Goal: Transaction & Acquisition: Book appointment/travel/reservation

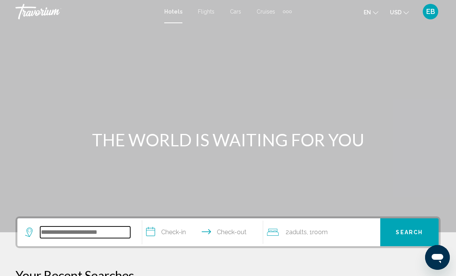
click at [55, 231] on input "Search widget" at bounding box center [85, 232] width 90 height 12
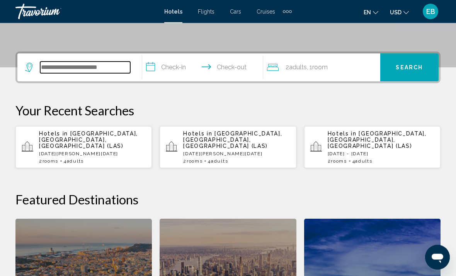
scroll to position [191, 0]
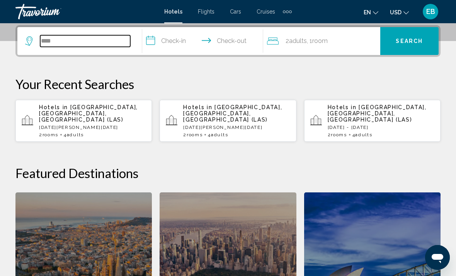
type input "***"
click at [99, 124] on p "[DATE][PERSON_NAME][DATE]" at bounding box center [92, 126] width 107 height 5
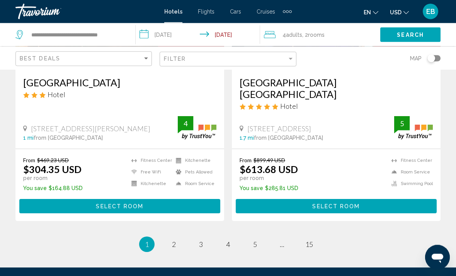
scroll to position [1590, 0]
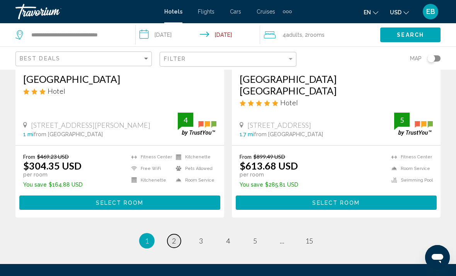
click at [172, 234] on link "page 2" at bounding box center [174, 241] width 14 height 14
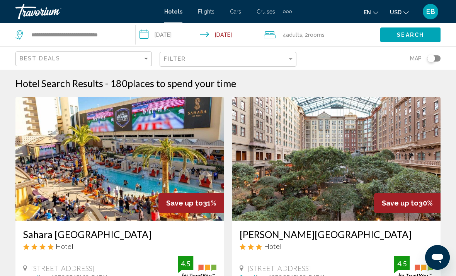
click at [224, 160] on app-hotels-search-item "Save up to 31% Sahara [GEOGRAPHIC_DATA] Hotel [STREET_ADDRESS][GEOGRAPHIC_DATA]…" at bounding box center [120, 229] width 216 height 264
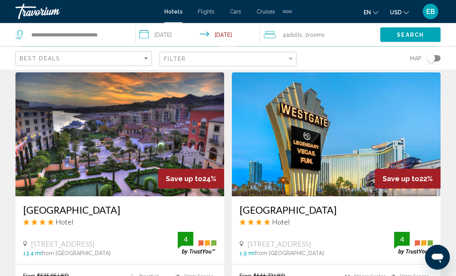
scroll to position [1609, 0]
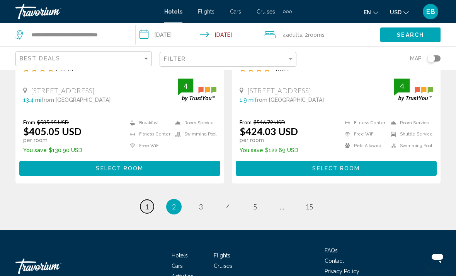
click at [149, 202] on span "1" at bounding box center [147, 206] width 4 height 9
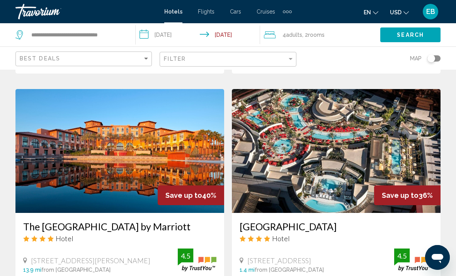
scroll to position [1152, 0]
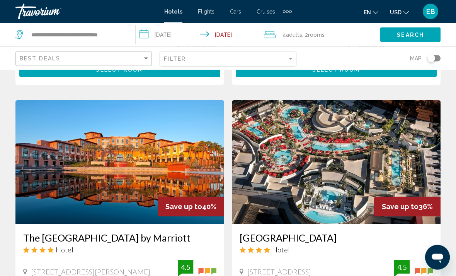
click at [316, 159] on img "Main content" at bounding box center [336, 162] width 209 height 124
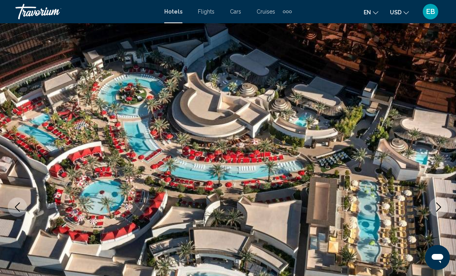
click at [435, 205] on icon "Next image" at bounding box center [438, 206] width 9 height 9
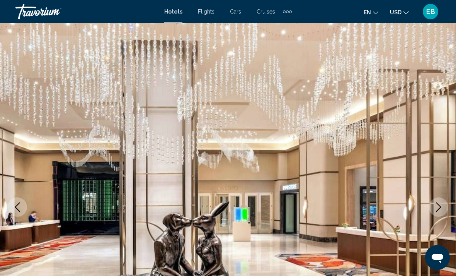
click at [435, 205] on icon "Next image" at bounding box center [438, 206] width 9 height 9
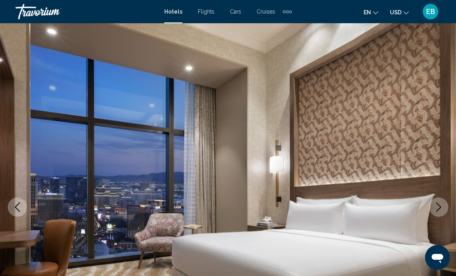
click at [435, 205] on icon "Next image" at bounding box center [438, 206] width 9 height 9
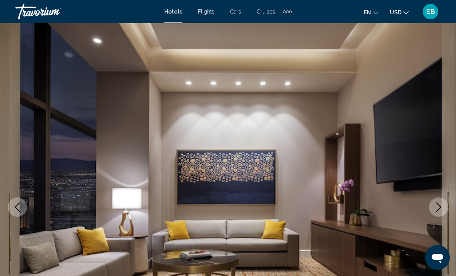
click at [435, 205] on icon "Next image" at bounding box center [438, 206] width 9 height 9
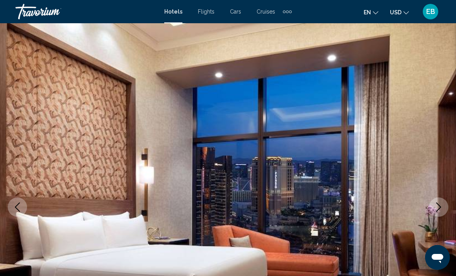
click at [435, 205] on icon "Next image" at bounding box center [438, 206] width 9 height 9
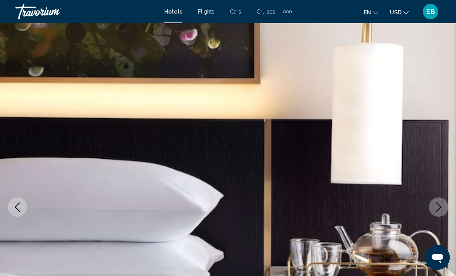
click at [435, 205] on icon "Next image" at bounding box center [438, 206] width 9 height 9
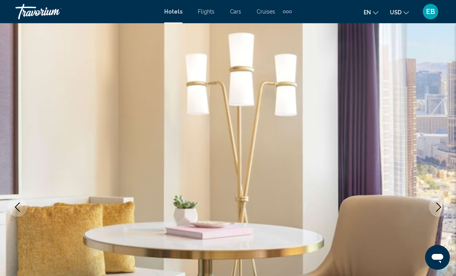
click at [435, 205] on icon "Next image" at bounding box center [438, 206] width 9 height 9
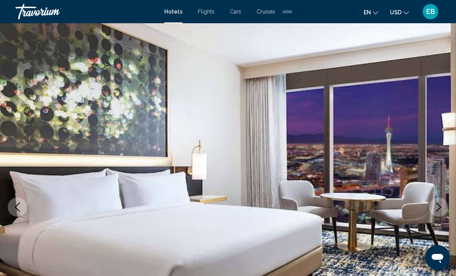
click at [435, 205] on icon "Next image" at bounding box center [438, 206] width 9 height 9
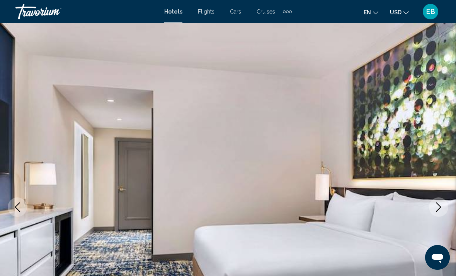
click at [435, 205] on icon "Next image" at bounding box center [438, 206] width 9 height 9
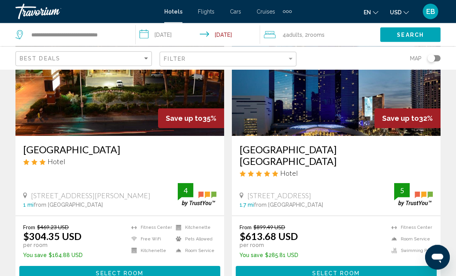
scroll to position [1632, 0]
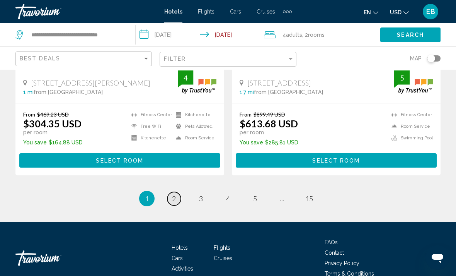
click at [177, 192] on link "page 2" at bounding box center [174, 199] width 14 height 14
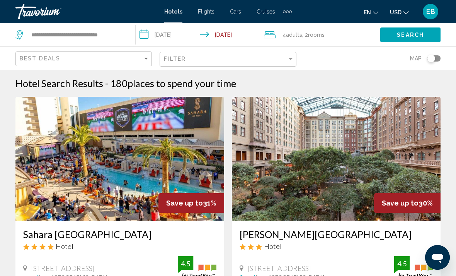
click at [174, 39] on input "**********" at bounding box center [199, 36] width 127 height 26
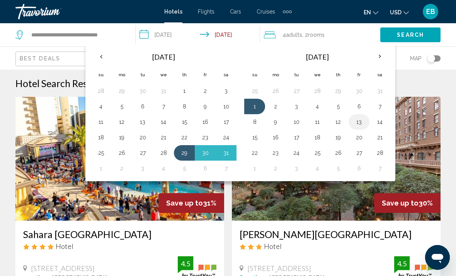
click at [354, 126] on button "13" at bounding box center [359, 121] width 12 height 11
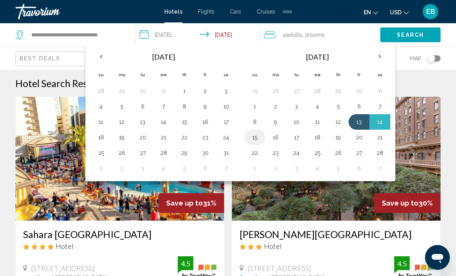
click at [252, 141] on button "15" at bounding box center [254, 137] width 12 height 11
type input "**********"
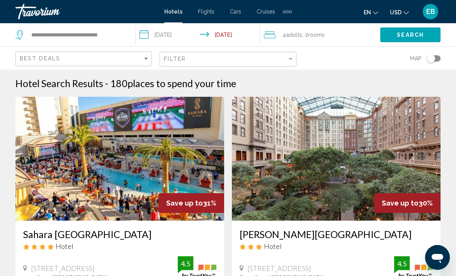
click at [412, 34] on span "Search" at bounding box center [410, 35] width 27 height 6
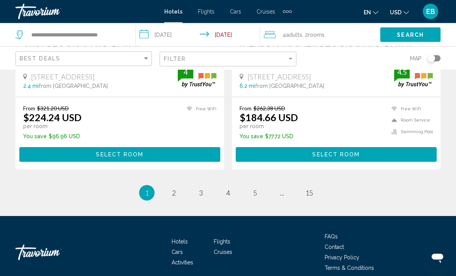
scroll to position [1644, 0]
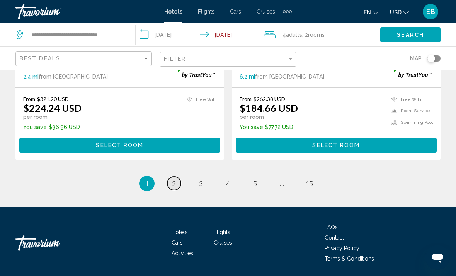
click at [173, 187] on span "2" at bounding box center [174, 183] width 4 height 9
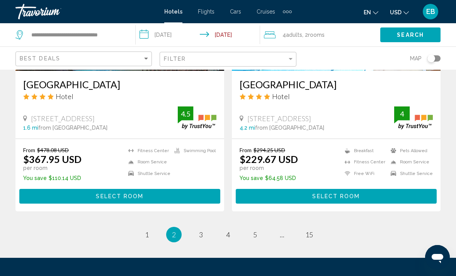
scroll to position [1597, 0]
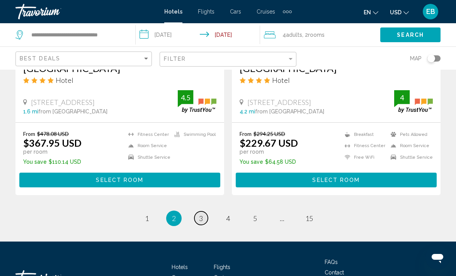
click at [201, 214] on span "3" at bounding box center [201, 218] width 4 height 9
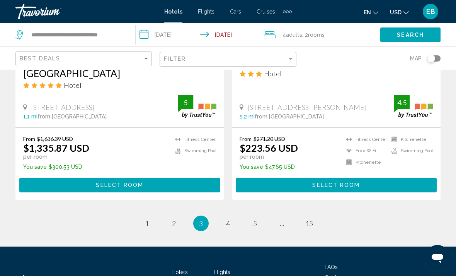
scroll to position [1597, 0]
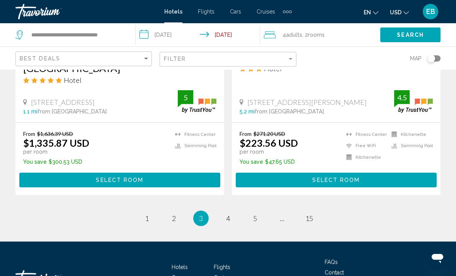
click at [230, 211] on link "page 4" at bounding box center [228, 218] width 14 height 14
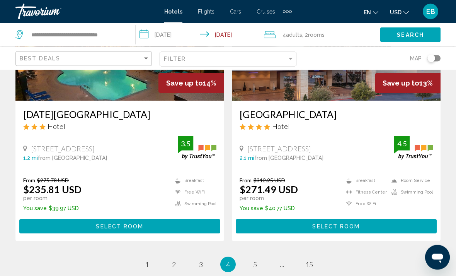
scroll to position [1559, 0]
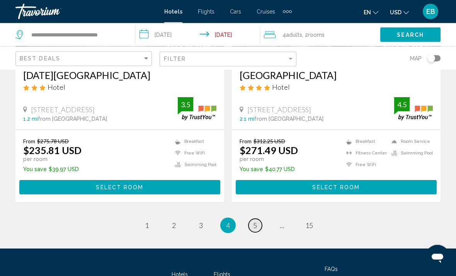
click at [255, 224] on span "5" at bounding box center [255, 225] width 4 height 9
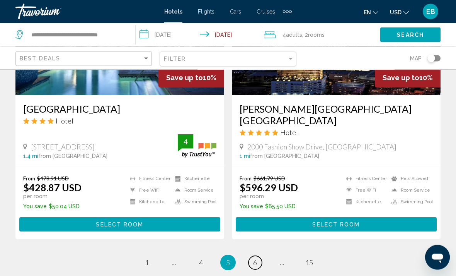
scroll to position [1598, 0]
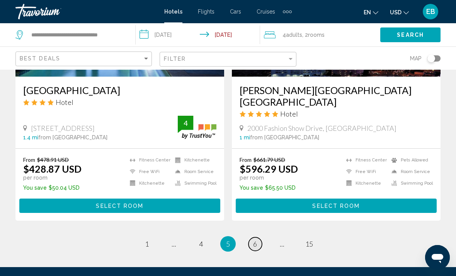
click at [251, 237] on link "page 6" at bounding box center [255, 244] width 14 height 14
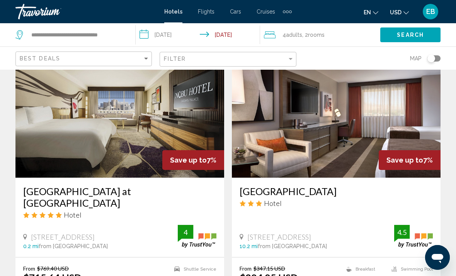
scroll to position [1392, 0]
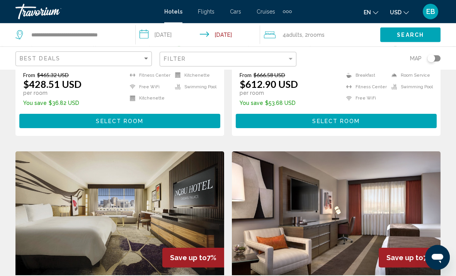
click at [191, 190] on img "Main content" at bounding box center [119, 213] width 209 height 124
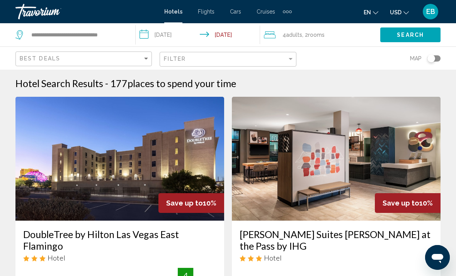
click at [173, 37] on input "**********" at bounding box center [199, 36] width 127 height 26
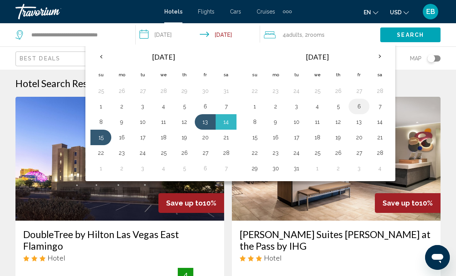
click at [358, 112] on td "6" at bounding box center [359, 106] width 21 height 15
click at [356, 104] on button "6" at bounding box center [359, 106] width 12 height 11
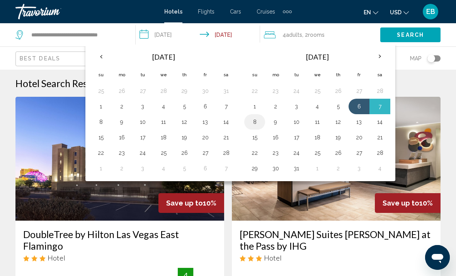
click at [254, 121] on button "8" at bounding box center [254, 121] width 12 height 11
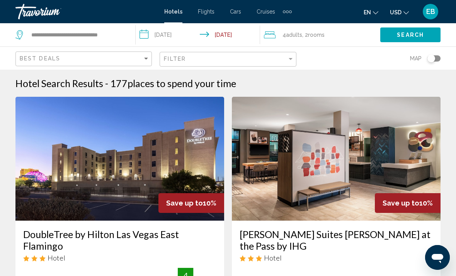
click at [435, 37] on button "Search" at bounding box center [410, 34] width 60 height 14
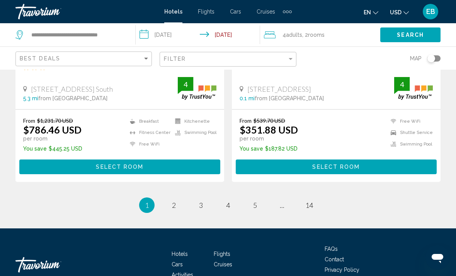
scroll to position [1632, 0]
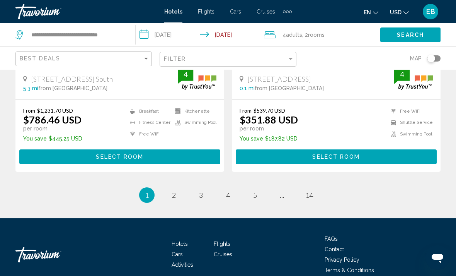
click at [175, 191] on span "2" at bounding box center [174, 195] width 4 height 9
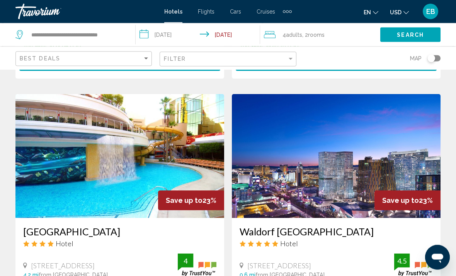
scroll to position [1609, 0]
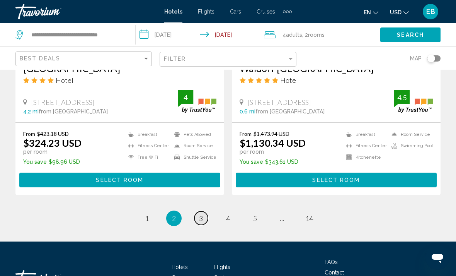
click at [199, 214] on span "3" at bounding box center [201, 218] width 4 height 9
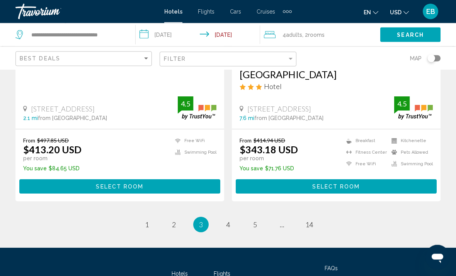
scroll to position [1620, 0]
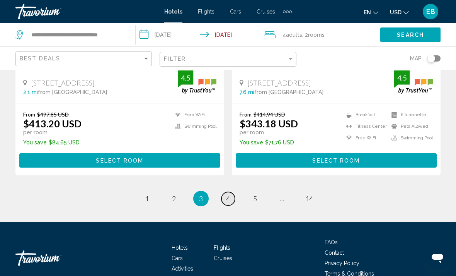
click at [227, 194] on span "4" at bounding box center [228, 198] width 4 height 9
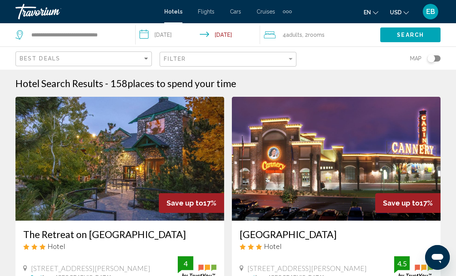
click at [158, 37] on input "**********" at bounding box center [199, 36] width 127 height 26
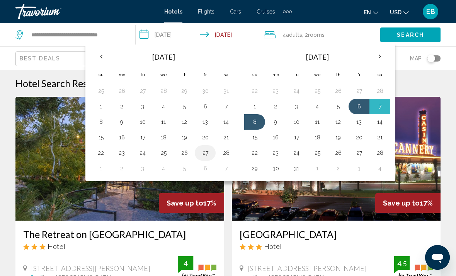
click at [201, 153] on button "27" at bounding box center [205, 152] width 12 height 11
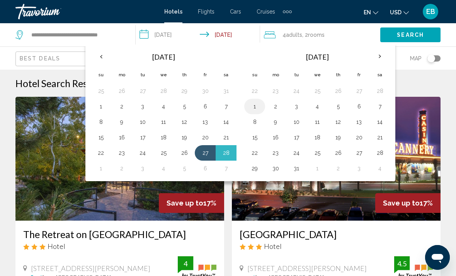
click at [261, 109] on td "1" at bounding box center [254, 106] width 21 height 15
click at [254, 108] on button "1" at bounding box center [254, 106] width 12 height 11
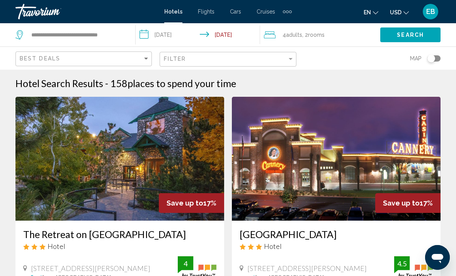
click at [416, 35] on span "Search" at bounding box center [410, 35] width 27 height 6
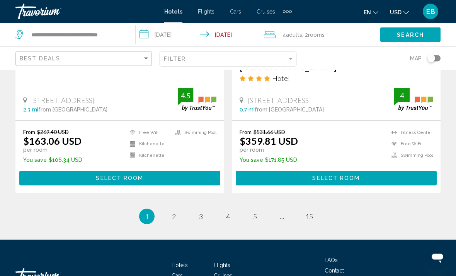
scroll to position [1655, 0]
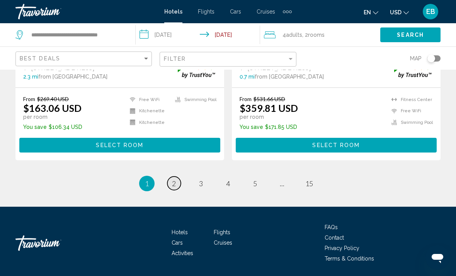
click at [175, 189] on link "page 2" at bounding box center [174, 183] width 14 height 14
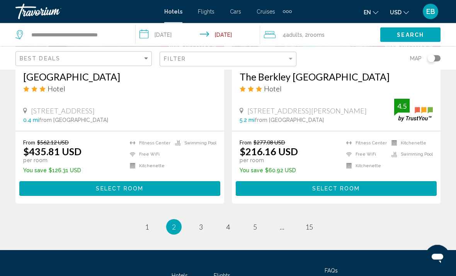
scroll to position [1597, 0]
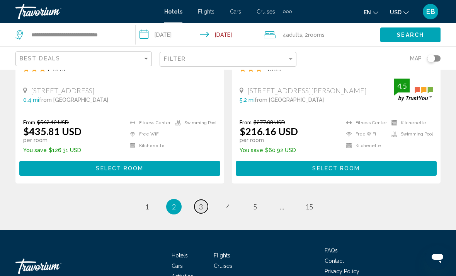
click at [202, 199] on link "page 3" at bounding box center [201, 206] width 14 height 14
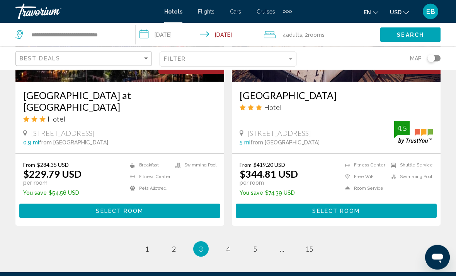
scroll to position [1609, 0]
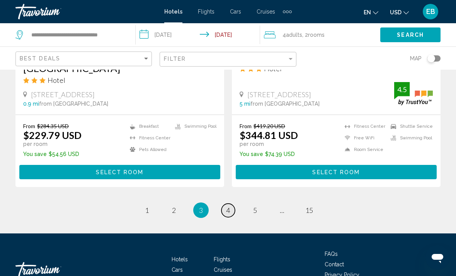
click at [226, 206] on span "4" at bounding box center [228, 210] width 4 height 9
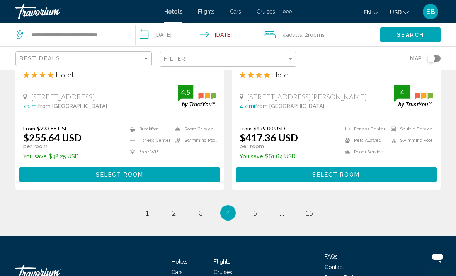
scroll to position [1620, 0]
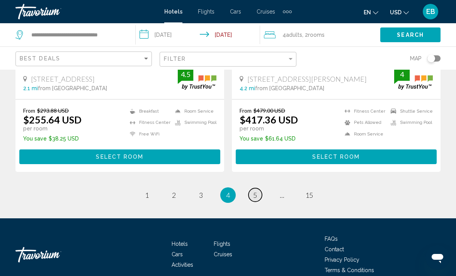
click at [249, 188] on link "page 5" at bounding box center [255, 195] width 14 height 14
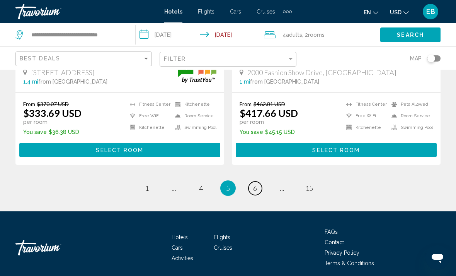
scroll to position [1644, 0]
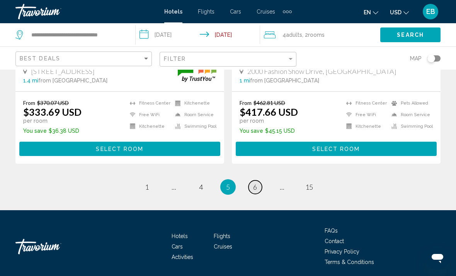
click at [256, 183] on span "6" at bounding box center [255, 186] width 4 height 9
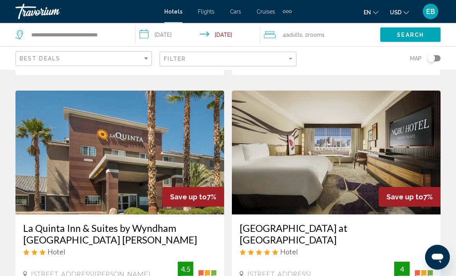
scroll to position [1632, 0]
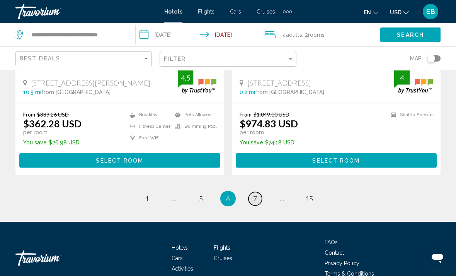
click at [255, 194] on span "7" at bounding box center [255, 198] width 4 height 9
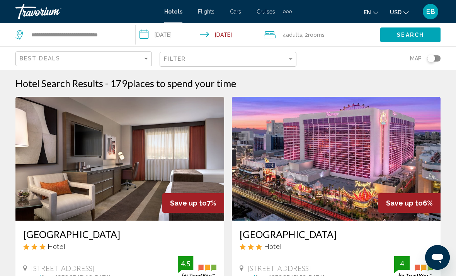
click at [160, 39] on input "**********" at bounding box center [199, 36] width 127 height 26
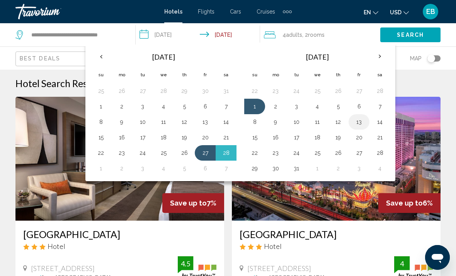
click at [362, 126] on button "13" at bounding box center [359, 121] width 12 height 11
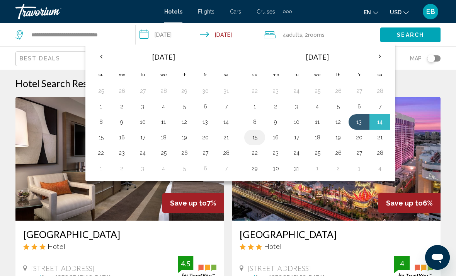
click at [262, 138] on td "15" at bounding box center [254, 136] width 21 height 15
click at [254, 138] on button "15" at bounding box center [254, 137] width 12 height 11
type input "**********"
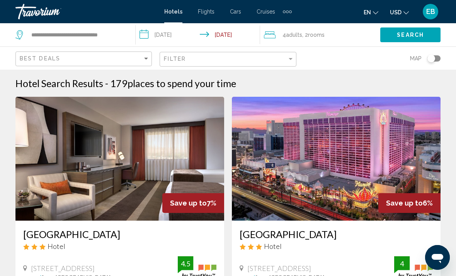
click at [409, 37] on span "Search" at bounding box center [410, 35] width 27 height 6
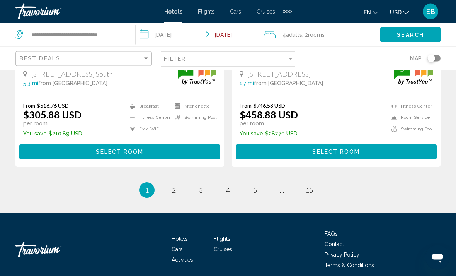
scroll to position [1655, 0]
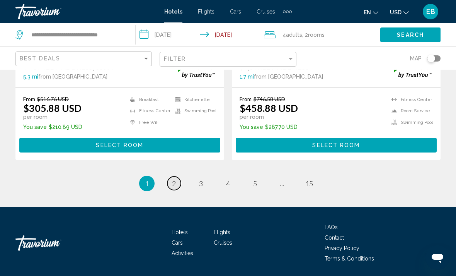
click at [174, 186] on span "2" at bounding box center [174, 183] width 4 height 9
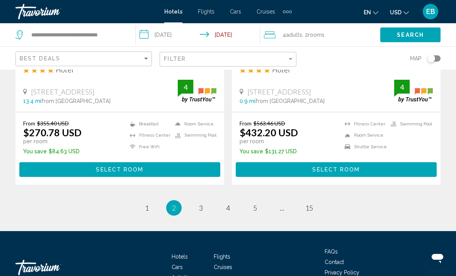
scroll to position [1597, 0]
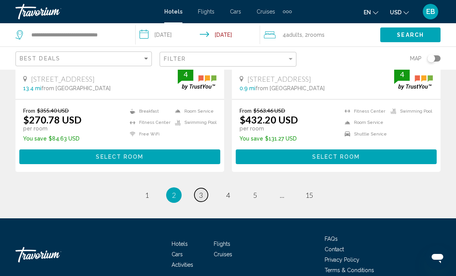
click at [202, 191] on span "3" at bounding box center [201, 195] width 4 height 9
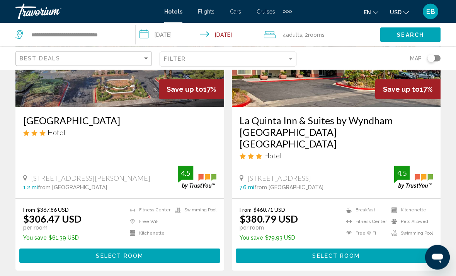
scroll to position [1620, 0]
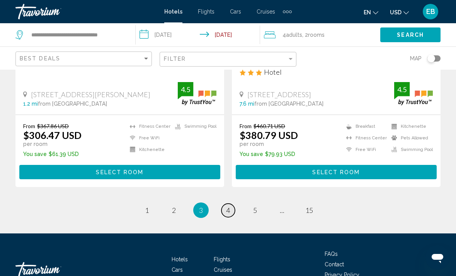
click at [224, 203] on link "page 4" at bounding box center [228, 210] width 14 height 14
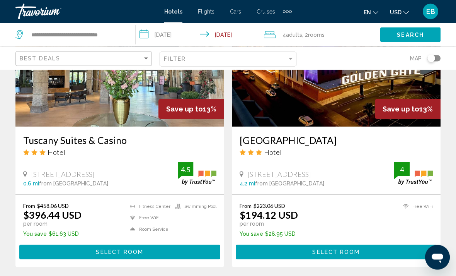
scroll to position [1597, 0]
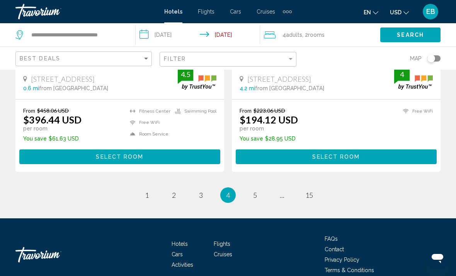
click at [257, 189] on link "page 5" at bounding box center [255, 195] width 14 height 14
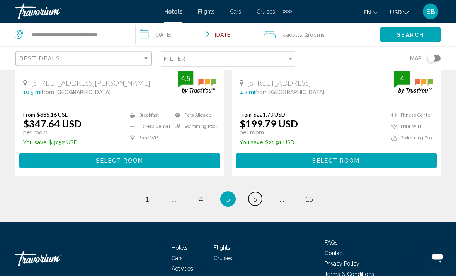
scroll to position [1644, 0]
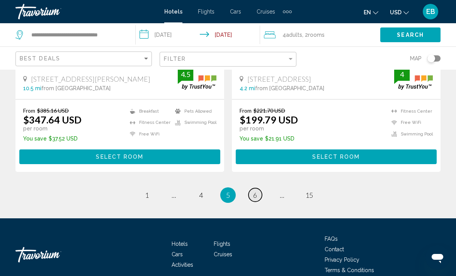
click at [258, 188] on link "page 6" at bounding box center [255, 195] width 14 height 14
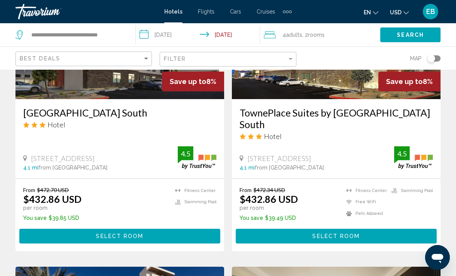
scroll to position [986, 0]
